Goal: Navigation & Orientation: Find specific page/section

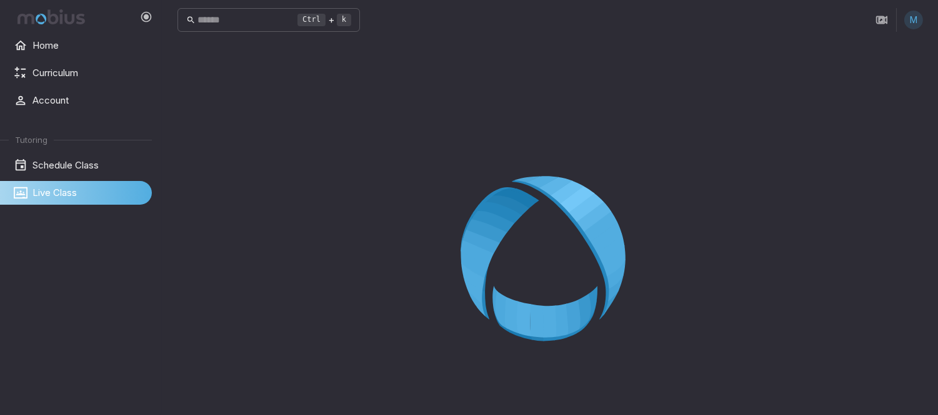
drag, startPoint x: 259, startPoint y: 119, endPoint x: 264, endPoint y: 111, distance: 9.5
click at [779, 153] on div at bounding box center [549, 262] width 745 height 415
drag, startPoint x: 133, startPoint y: 272, endPoint x: 308, endPoint y: 216, distance: 183.5
click at [201, 246] on div "Home Curriculum Account Tutoring Schedule Class Live Class Ctrl + k ​ M" at bounding box center [469, 242] width 938 height 485
click at [397, 228] on div at bounding box center [549, 262] width 745 height 415
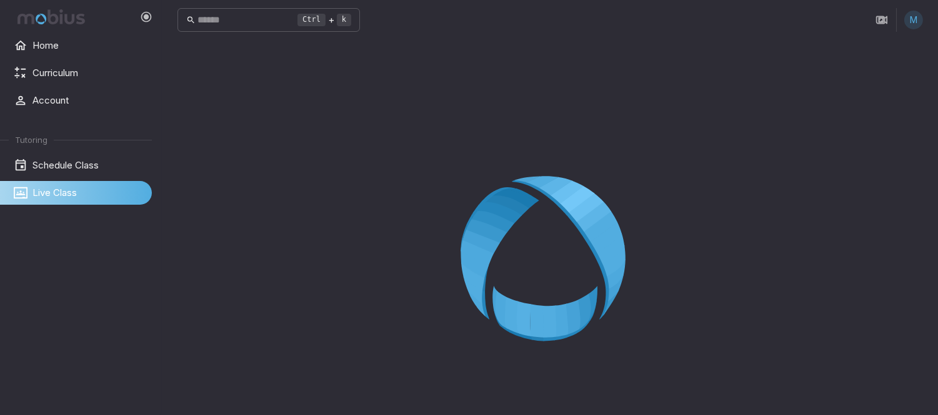
click at [510, 194] on icon at bounding box center [550, 263] width 180 height 180
click at [489, 169] on div at bounding box center [549, 262] width 745 height 415
click at [848, 123] on div at bounding box center [549, 262] width 745 height 415
drag, startPoint x: 920, startPoint y: 235, endPoint x: 831, endPoint y: 229, distance: 88.3
click at [875, 229] on div at bounding box center [549, 262] width 745 height 415
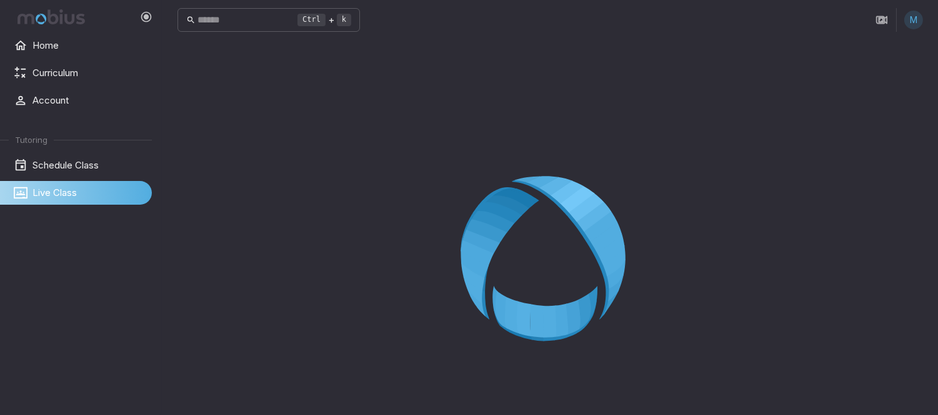
drag, startPoint x: 748, startPoint y: 227, endPoint x: 736, endPoint y: 227, distance: 11.9
click at [743, 227] on div at bounding box center [549, 262] width 745 height 415
drag, startPoint x: 484, startPoint y: 254, endPoint x: 947, endPoint y: 147, distance: 475.7
click at [938, 153] on html "Home Curriculum Account Tutoring Schedule Class Live Class Ctrl + k ​ M Live Cl…" at bounding box center [469, 242] width 938 height 485
drag, startPoint x: 903, startPoint y: 175, endPoint x: 550, endPoint y: 152, distance: 353.7
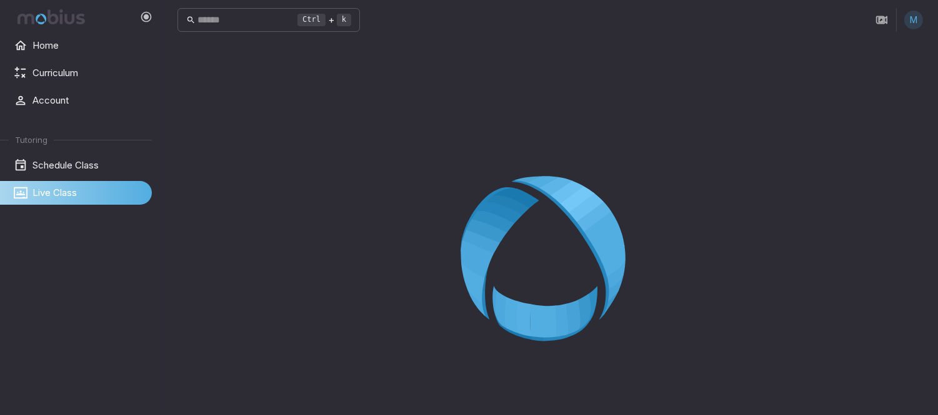
click at [667, 160] on div at bounding box center [549, 262] width 745 height 415
click at [558, 151] on div at bounding box center [549, 262] width 745 height 415
click at [555, 248] on icon at bounding box center [550, 263] width 180 height 180
click at [554, 248] on icon at bounding box center [550, 263] width 180 height 180
click at [552, 248] on icon at bounding box center [550, 263] width 180 height 180
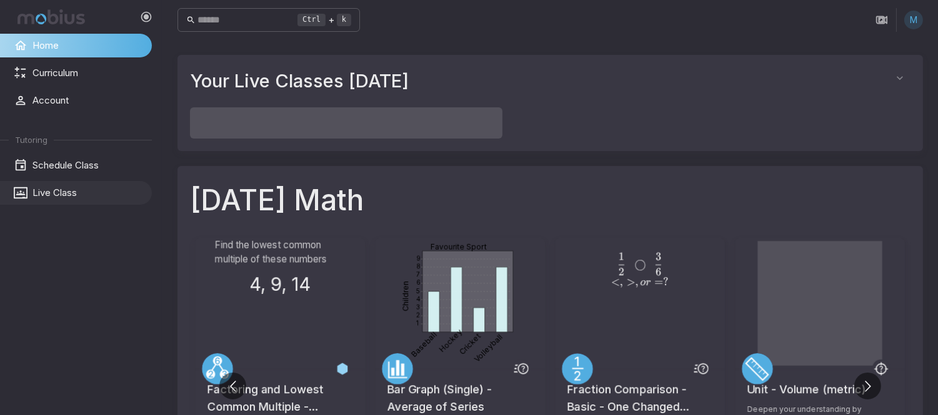
click at [86, 188] on span "Live Class" at bounding box center [87, 193] width 111 height 14
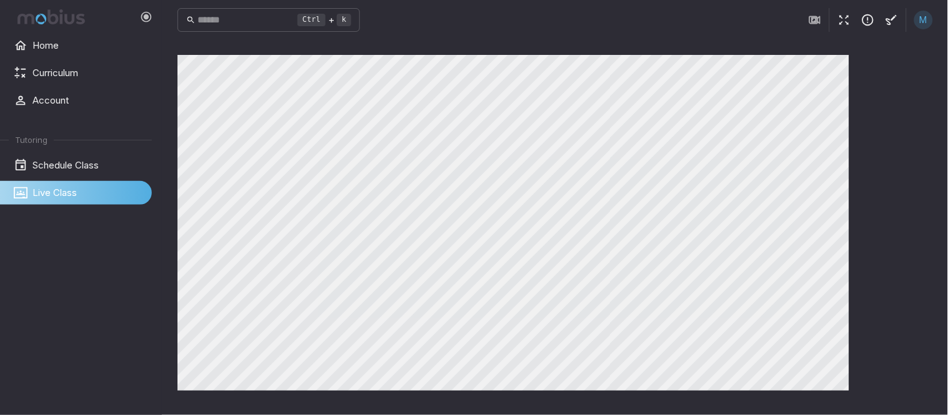
click at [842, 27] on button "button" at bounding box center [844, 20] width 24 height 24
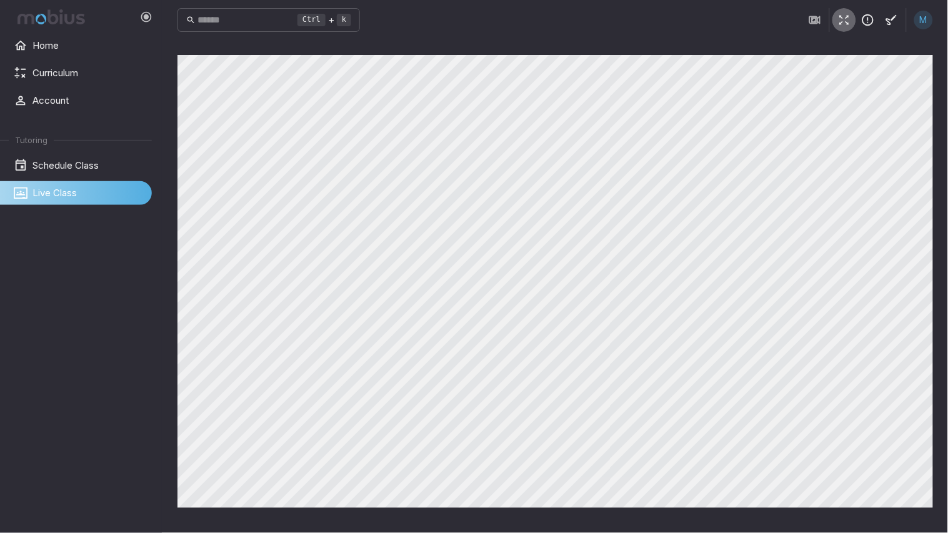
click at [841, 13] on icon "button" at bounding box center [844, 20] width 14 height 14
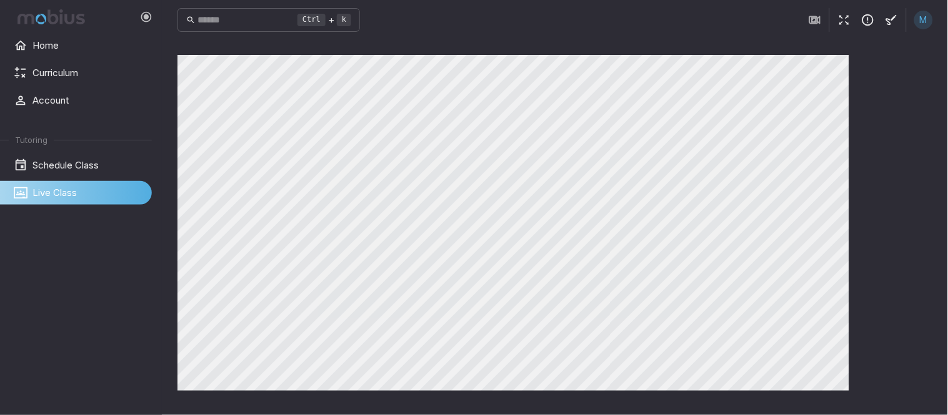
click at [847, 14] on icon "button" at bounding box center [844, 20] width 14 height 14
click at [843, 22] on icon "button" at bounding box center [844, 20] width 14 height 14
click at [910, 189] on div "Canvas actions 100 % Exit zen mode" at bounding box center [554, 227] width 755 height 345
click at [848, 10] on button "button" at bounding box center [844, 20] width 24 height 24
